Goal: Information Seeking & Learning: Find contact information

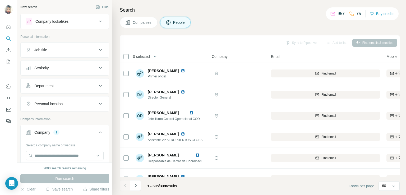
scroll to position [0, 74]
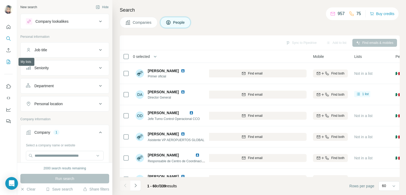
click at [6, 62] on icon "My lists" at bounding box center [8, 61] width 5 height 5
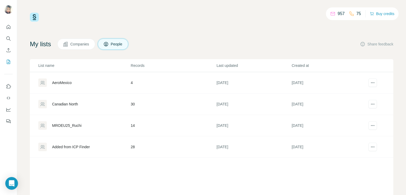
click at [82, 42] on span "Companies" at bounding box center [79, 44] width 19 height 5
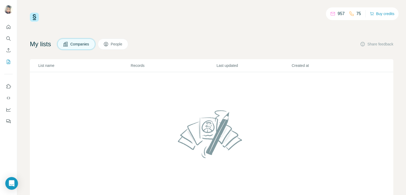
click at [115, 45] on span "People" at bounding box center [117, 44] width 12 height 5
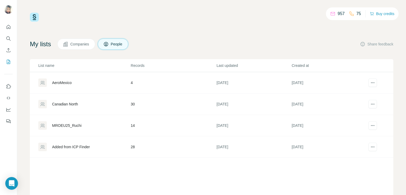
click at [76, 125] on div "MROEU25_Ruchi" at bounding box center [66, 125] width 29 height 5
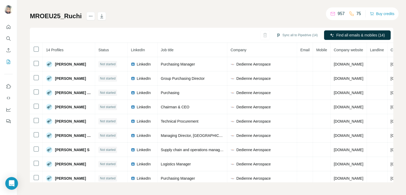
click at [172, 28] on div "Sync all to Pipedrive (14) Find all emails & mobiles (14)" at bounding box center [212, 35] width 364 height 15
click at [8, 40] on icon "Search" at bounding box center [8, 38] width 5 height 5
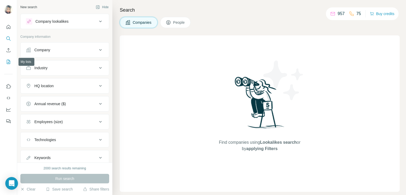
click at [9, 62] on icon "My lists" at bounding box center [8, 61] width 5 height 5
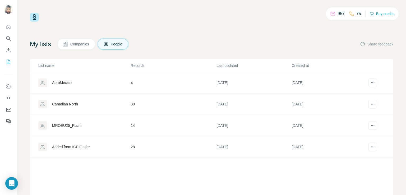
click at [72, 129] on div "MROEU25_Ruchi" at bounding box center [84, 125] width 92 height 8
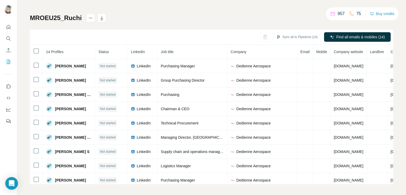
scroll to position [27, 0]
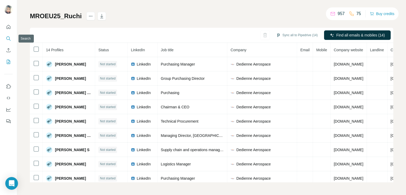
click at [6, 38] on icon "Search" at bounding box center [7, 38] width 3 height 3
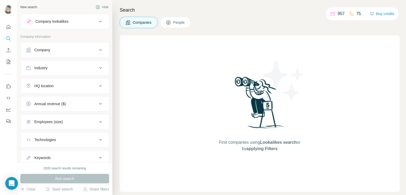
click at [68, 53] on button "Company" at bounding box center [65, 50] width 88 height 13
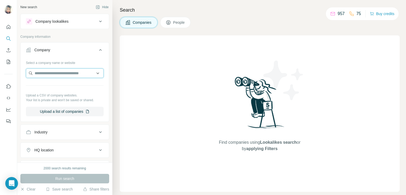
click at [53, 73] on input "text" at bounding box center [65, 74] width 78 height 10
paste input "**********"
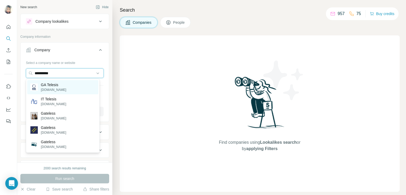
type input "**********"
click at [60, 88] on p "gatelesis.com" at bounding box center [53, 90] width 25 height 5
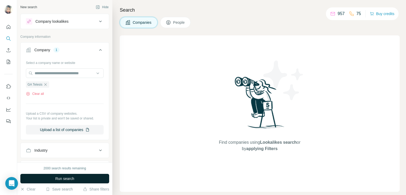
click at [176, 25] on span "People" at bounding box center [179, 22] width 12 height 5
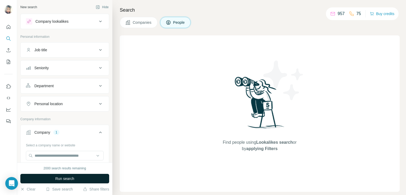
click at [52, 177] on button "Run search" at bounding box center [64, 179] width 89 height 10
